Goal: Find specific page/section

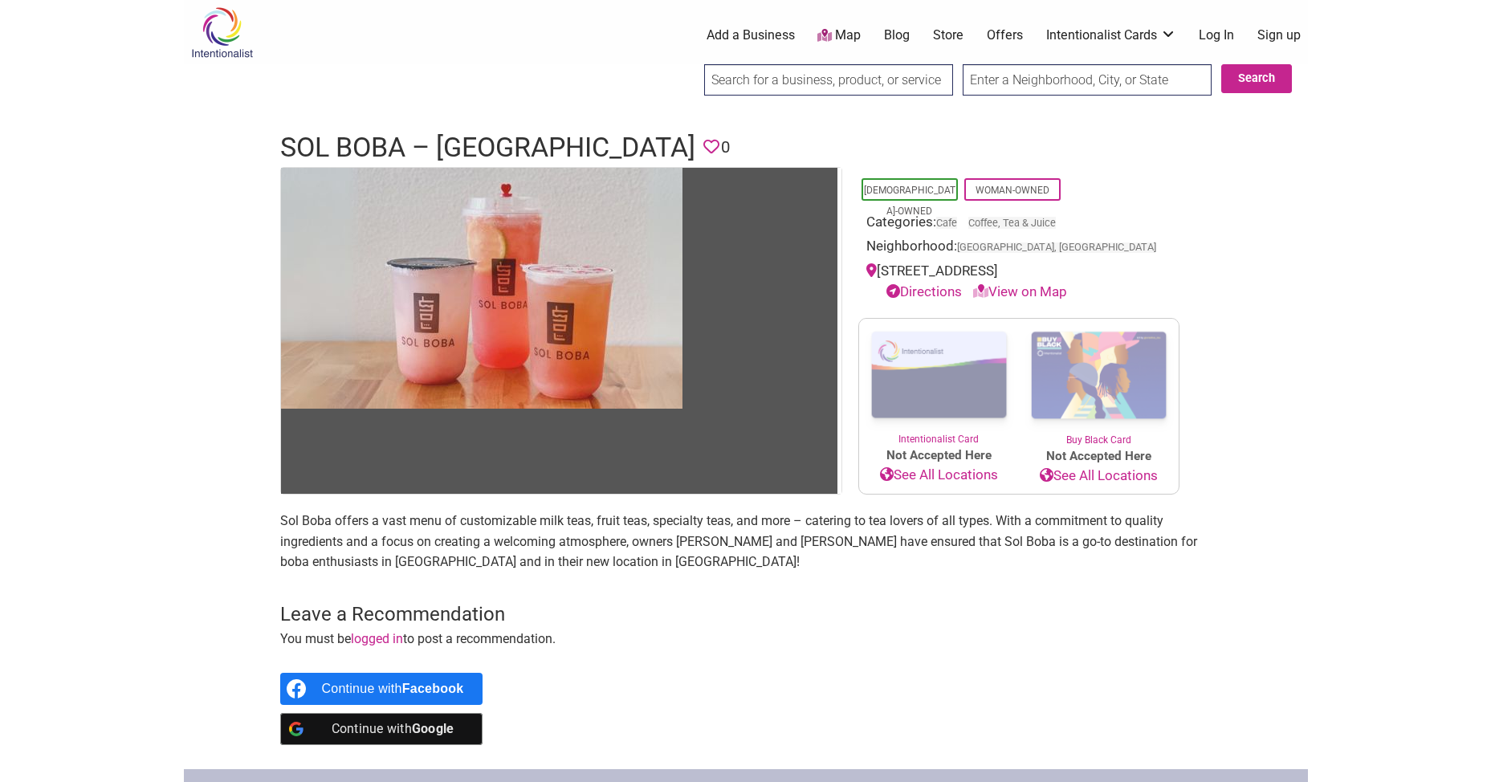
scroll to position [390, 0]
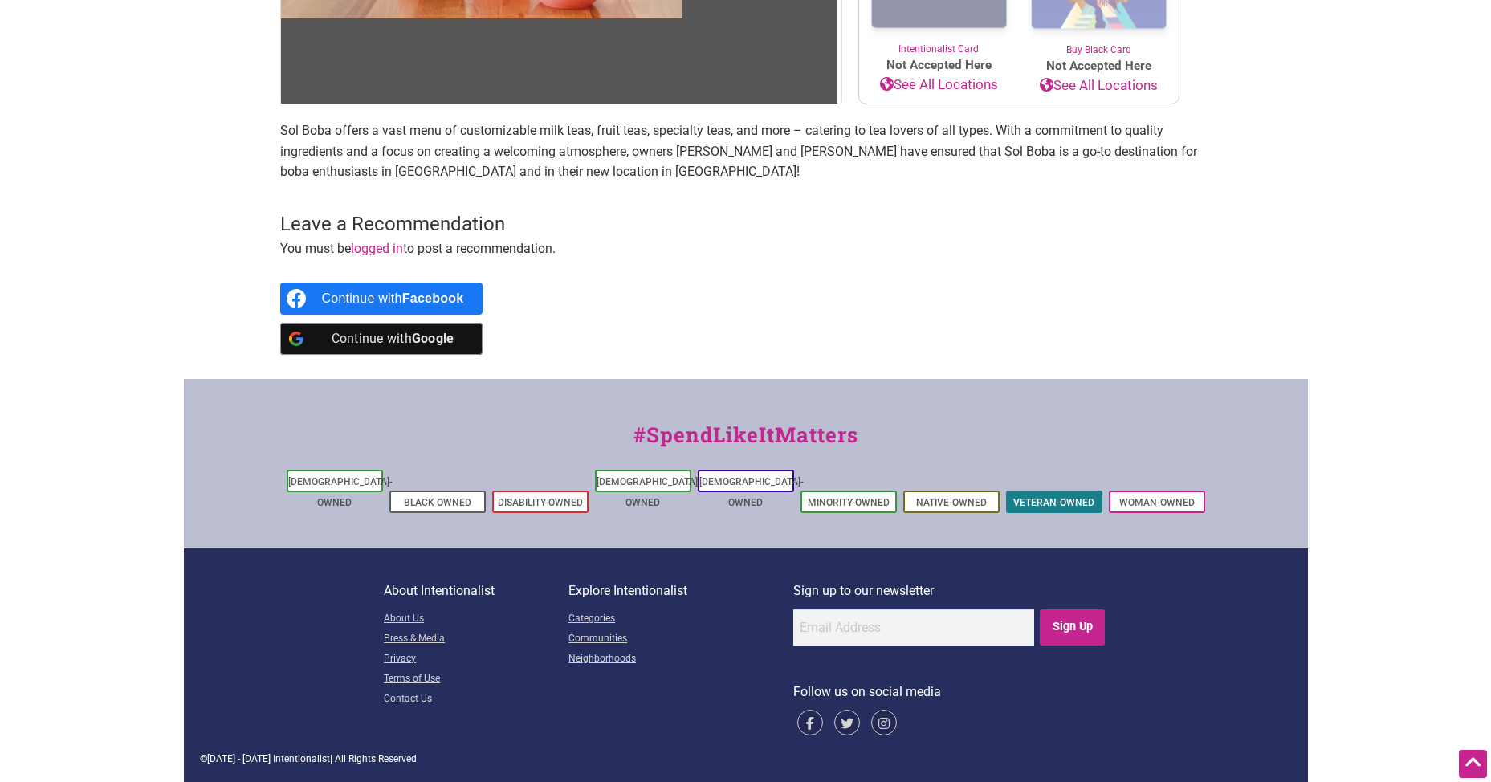
click at [1056, 503] on link "Veteran-Owned" at bounding box center [1053, 502] width 81 height 11
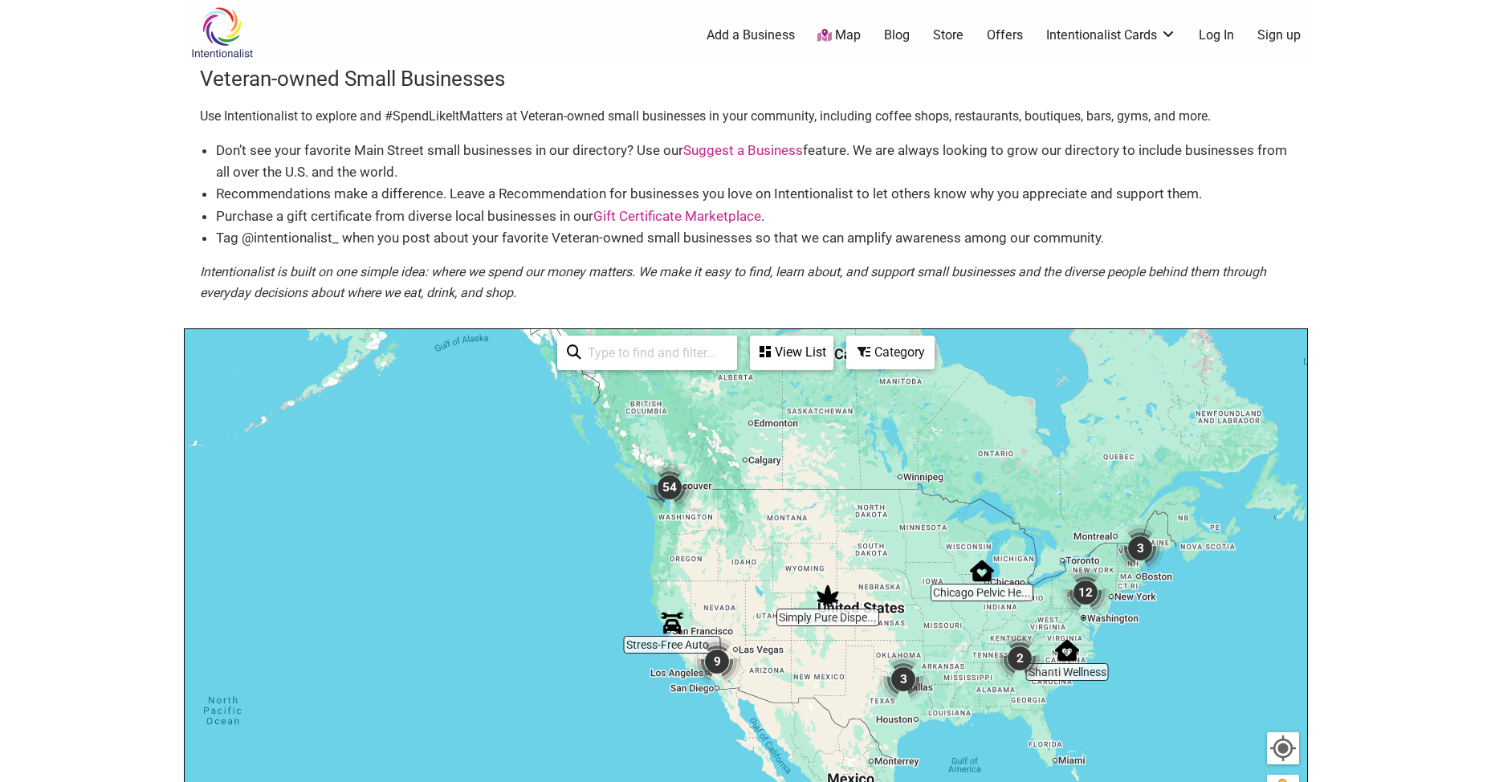
click at [724, 143] on link "Suggest a Business" at bounding box center [743, 150] width 120 height 16
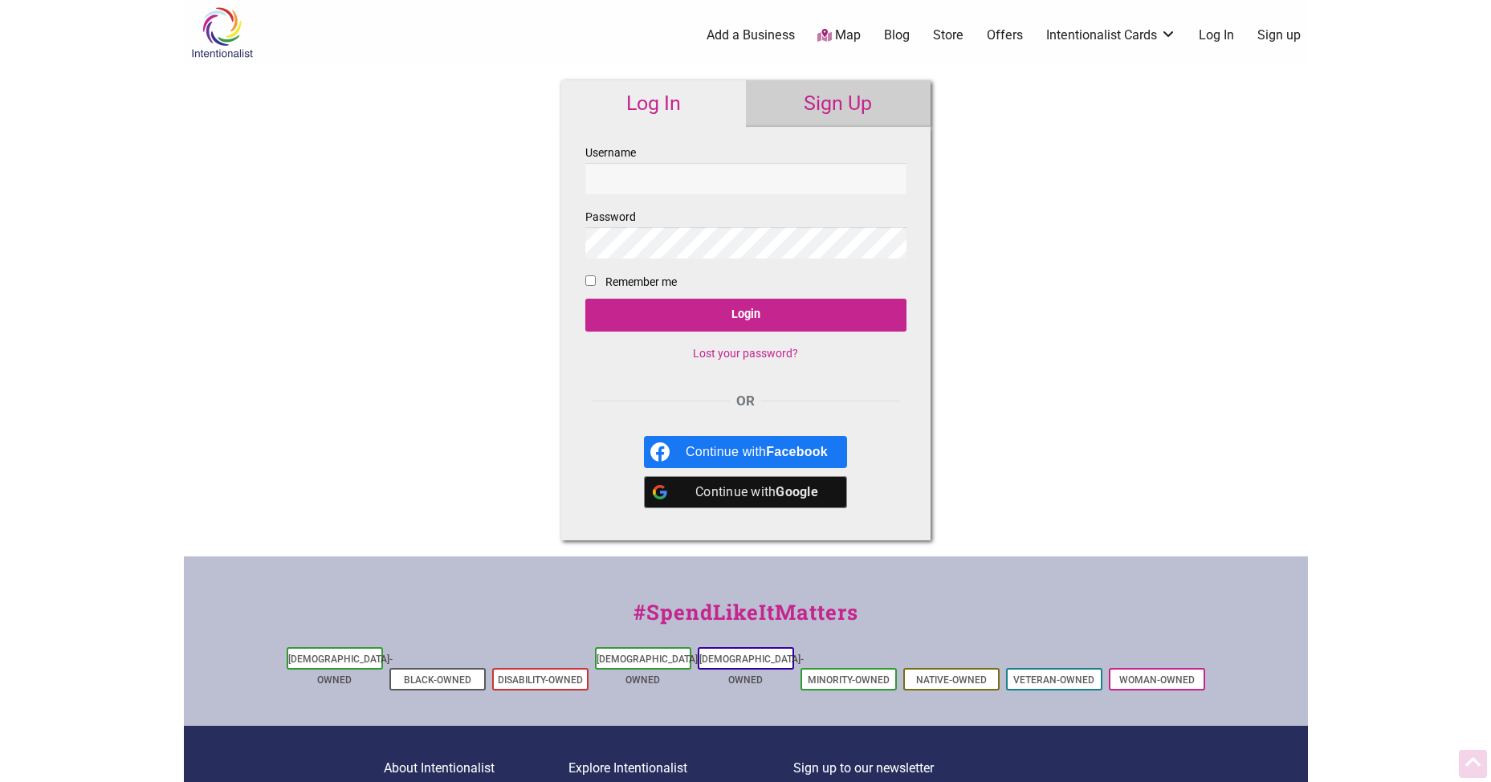
scroll to position [157, 0]
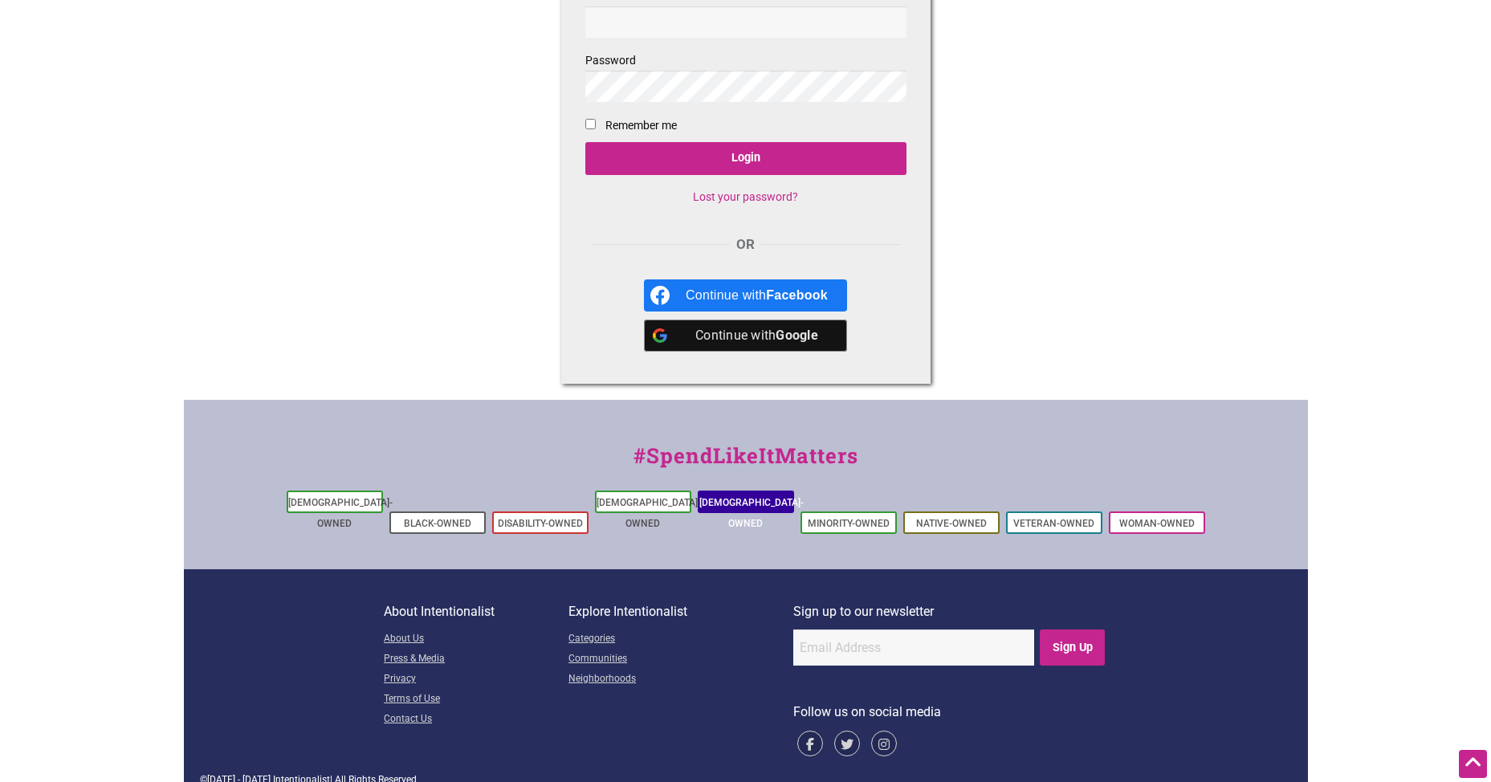
click at [750, 500] on link "[DEMOGRAPHIC_DATA]-Owned" at bounding box center [751, 513] width 104 height 32
